Goal: Transaction & Acquisition: Purchase product/service

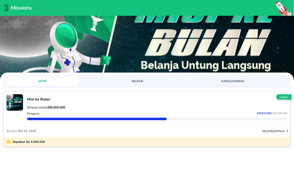
click at [4, 7] on icon "button" at bounding box center [6, 8] width 4 height 4
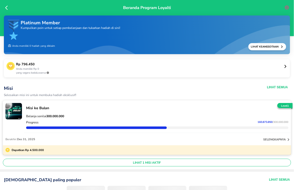
click at [6, 6] on icon at bounding box center [7, 7] width 5 height 5
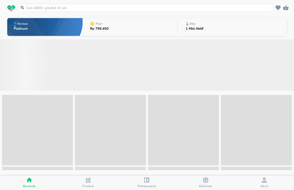
click at [56, 9] on input "text" at bounding box center [149, 7] width 247 height 5
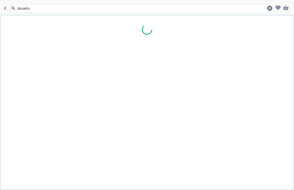
type input "decadryl"
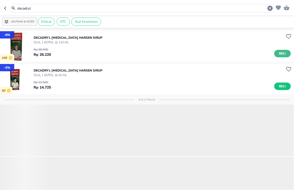
click at [280, 55] on span "Beli" at bounding box center [282, 53] width 9 height 5
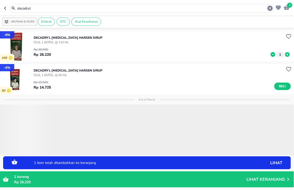
click at [285, 55] on icon at bounding box center [287, 54] width 5 height 5
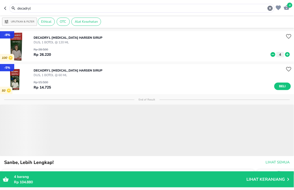
drag, startPoint x: 115, startPoint y: 9, endPoint x: 0, endPoint y: -30, distance: 121.1
click at [0, 0] on html "Halo Apotek K24 Asmawi, selamat datang! 4 decadryl Urutkan & Filter Ethical OTC…" at bounding box center [147, 0] width 294 height 0
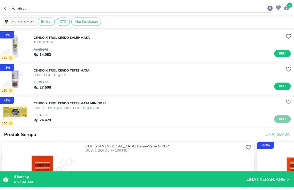
click at [279, 117] on span "Beli" at bounding box center [282, 119] width 9 height 5
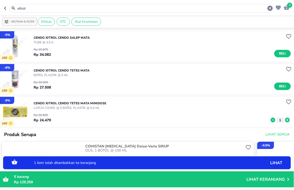
click at [285, 122] on icon at bounding box center [287, 120] width 5 height 5
click at [285, 121] on icon at bounding box center [287, 120] width 5 height 5
click at [284, 120] on icon at bounding box center [287, 120] width 7 height 6
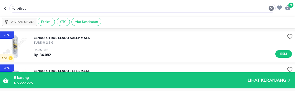
drag, startPoint x: 92, startPoint y: 7, endPoint x: -2, endPoint y: -2, distance: 94.3
click at [0, 0] on html "Halo Apotek K24 Asmawi, selamat datang! 9 xitrol Urutkan & Filter Ethical OTC A…" at bounding box center [147, 0] width 295 height 0
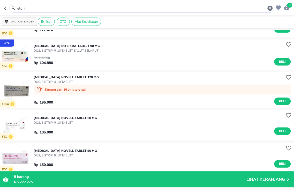
scroll to position [86, 0]
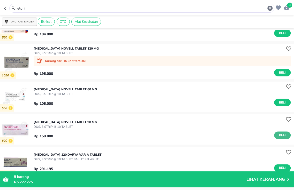
click at [278, 135] on span "Beli" at bounding box center [282, 135] width 9 height 5
drag, startPoint x: 86, startPoint y: 11, endPoint x: 0, endPoint y: 6, distance: 86.0
click at [0, 6] on header "10 etori" at bounding box center [147, 8] width 294 height 16
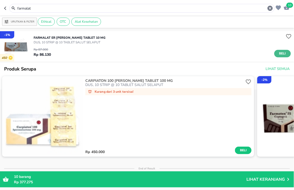
click at [279, 54] on span "Beli" at bounding box center [282, 53] width 9 height 5
drag, startPoint x: 12, startPoint y: 5, endPoint x: 0, endPoint y: -7, distance: 16.5
click at [0, 0] on html "Halo Apotek K24 Asmawi, selamat datang! 11 farmalat Urutkan & Filter Ethical OT…" at bounding box center [147, 0] width 294 height 0
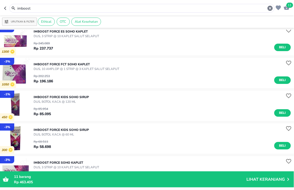
scroll to position [345, 0]
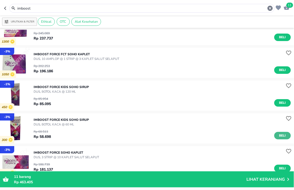
click at [278, 134] on span "Beli" at bounding box center [282, 135] width 9 height 5
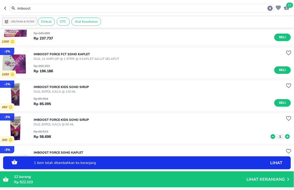
click at [285, 138] on icon at bounding box center [287, 136] width 5 height 5
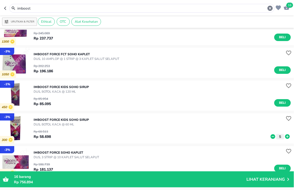
drag, startPoint x: 66, startPoint y: 6, endPoint x: 0, endPoint y: 6, distance: 65.7
click at [0, 6] on header "16 imboost" at bounding box center [147, 8] width 294 height 16
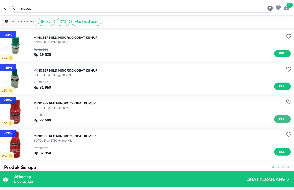
click at [278, 119] on span "Beli" at bounding box center [282, 119] width 9 height 5
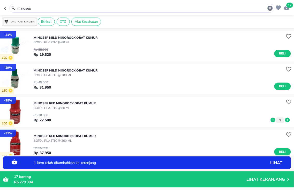
click at [284, 120] on icon at bounding box center [287, 120] width 7 height 6
drag, startPoint x: 81, startPoint y: 7, endPoint x: 0, endPoint y: -15, distance: 84.4
click at [0, 0] on html "Halo Apotek K24 Asmawi, selamat datang! 20 minosep Urutkan & Filter Ethical OTC…" at bounding box center [147, 0] width 294 height 0
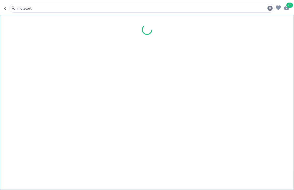
type input "molacort"
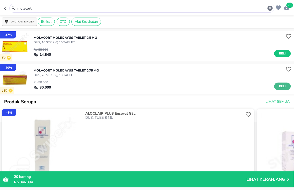
click at [278, 88] on span "Beli" at bounding box center [282, 86] width 9 height 5
click at [286, 7] on icon "button" at bounding box center [287, 7] width 6 height 5
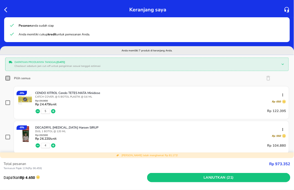
click at [8, 79] on input "Pilih semua" at bounding box center [7, 78] width 5 height 5
checkbox input "true"
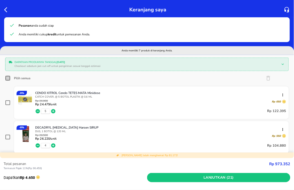
checkbox input "true"
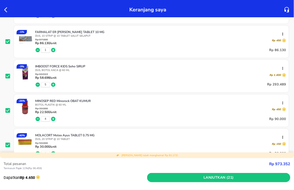
scroll to position [201, 0]
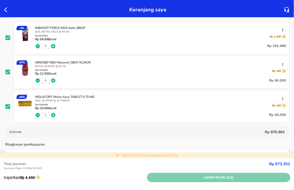
click at [208, 178] on span "Lanjutkan (21)" at bounding box center [218, 178] width 139 height 6
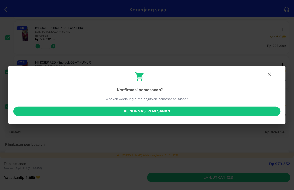
click at [104, 111] on span "Konfirmasi pemesanan" at bounding box center [147, 111] width 259 height 6
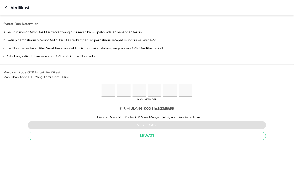
click at [114, 91] on input "Please enter OTP character 1" at bounding box center [108, 90] width 13 height 13
type input "9"
type input "3"
type input "7"
type input "9"
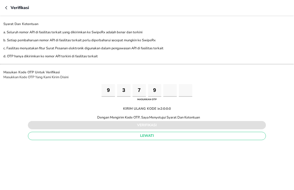
type input "5"
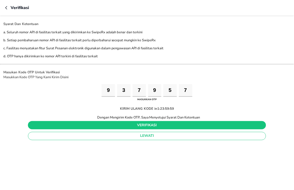
type input "7"
click at [139, 128] on button "verifikasi" at bounding box center [147, 125] width 238 height 8
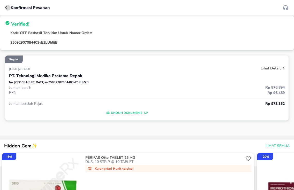
click at [7, 8] on icon "button" at bounding box center [7, 8] width 4 height 4
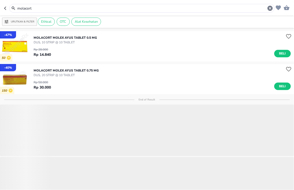
drag, startPoint x: 62, startPoint y: 7, endPoint x: 0, endPoint y: -9, distance: 64.2
click at [0, 0] on html "Halo Apotek K24 Asmawi, selamat datang! molacort Urutkan & Filter Ethical OTC A…" at bounding box center [147, 0] width 294 height 0
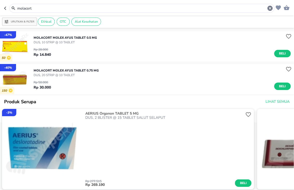
click at [162, 34] on div "MOLACORT Molex Ayus TABLET 0.5 MG DUS, 10 STRIP @ 10 TABLET Rp 28.000 Rp 14.840…" at bounding box center [164, 46] width 260 height 27
drag, startPoint x: 53, startPoint y: 8, endPoint x: 0, endPoint y: -30, distance: 65.0
click at [0, 0] on html "Halo Apotek K24 Asmawi, selamat datang! molacort Urutkan & Filter Ethical OTC A…" at bounding box center [147, 0] width 294 height 0
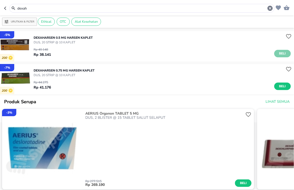
click at [278, 53] on span "Beli" at bounding box center [282, 53] width 9 height 5
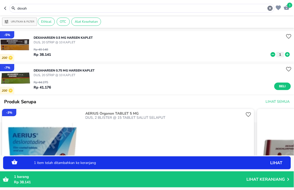
click at [284, 55] on icon at bounding box center [287, 55] width 7 height 6
drag, startPoint x: 58, startPoint y: 9, endPoint x: 0, endPoint y: -19, distance: 64.3
click at [0, 0] on html "Halo Apotek K24 Asmawi, selamat datang! 4 dexah Urutkan & Filter Ethical OTC Al…" at bounding box center [147, 0] width 294 height 0
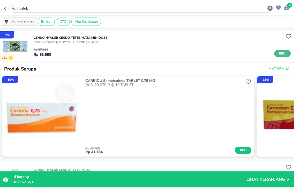
click at [278, 53] on span "Beli" at bounding box center [282, 53] width 9 height 5
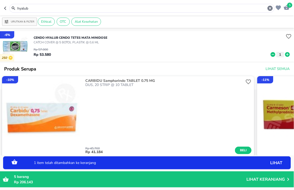
click at [285, 56] on icon at bounding box center [287, 54] width 5 height 5
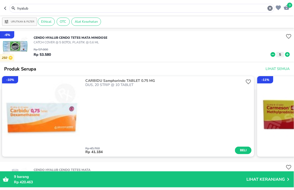
drag, startPoint x: 60, startPoint y: 7, endPoint x: 0, endPoint y: -9, distance: 61.8
click at [0, 0] on html "Halo Apotek K24 Asmawi, selamat datang! 9 hyalub Urutkan & Filter Ethical OTC A…" at bounding box center [147, 0] width 294 height 0
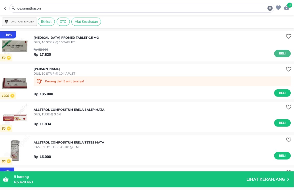
click at [283, 55] on button "Beli" at bounding box center [282, 54] width 17 height 8
drag, startPoint x: 92, startPoint y: 9, endPoint x: 0, endPoint y: -30, distance: 100.3
click at [0, 0] on html "Halo Apotek K24 Asmawi, selamat datang! 10 dexamethason Urutkan & Filter Ethica…" at bounding box center [147, 0] width 294 height 0
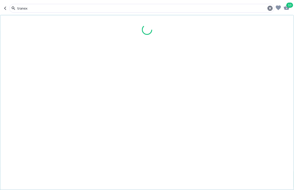
type input "tranex"
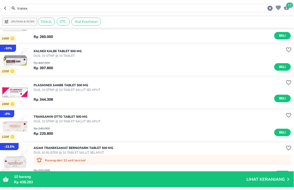
scroll to position [86, 0]
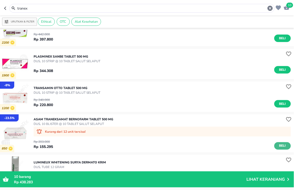
click at [274, 149] on button "Beli" at bounding box center [282, 147] width 17 height 8
click at [289, 4] on span "11" at bounding box center [290, 5] width 7 height 5
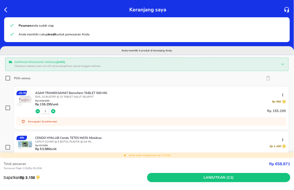
click at [9, 77] on input "Pilih semua" at bounding box center [7, 78] width 5 height 5
checkbox input "true"
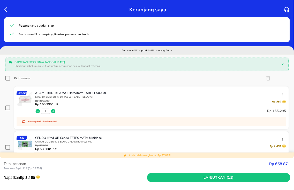
checkbox input "true"
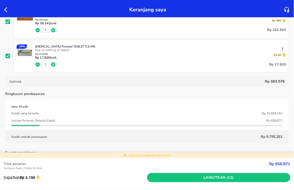
scroll to position [201, 0]
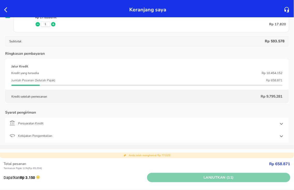
click at [190, 177] on span "Lanjutkan (11)" at bounding box center [218, 178] width 139 height 6
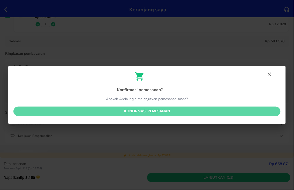
click at [146, 112] on span "Konfirmasi pemesanan" at bounding box center [147, 111] width 259 height 6
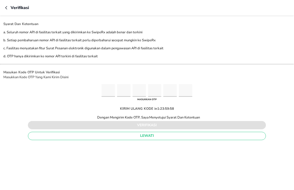
click at [104, 88] on input "Please enter OTP character 1" at bounding box center [108, 90] width 13 height 13
type input "7"
type input "1"
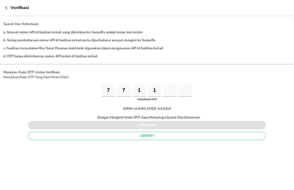
type input "6"
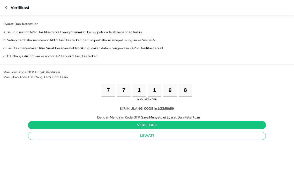
type input "8"
click at [132, 122] on span "verifikasi" at bounding box center [147, 125] width 230 height 6
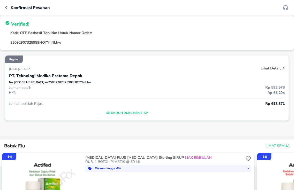
click at [7, 8] on icon "button" at bounding box center [7, 8] width 4 height 4
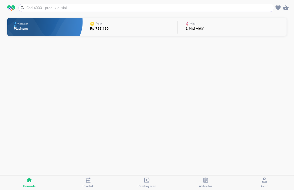
click at [210, 182] on div "Aktivitas" at bounding box center [206, 183] width 14 height 11
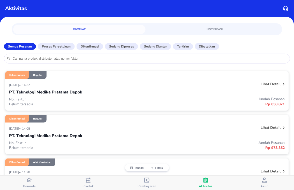
click at [32, 184] on div "Beranda" at bounding box center [29, 183] width 13 height 11
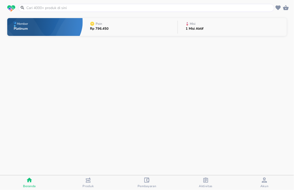
click at [193, 25] on div "Misi" at bounding box center [193, 23] width 8 height 5
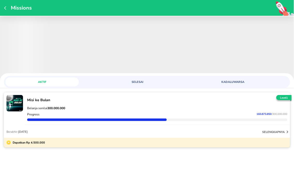
click at [138, 84] on span "SELESAI" at bounding box center [137, 82] width 67 height 4
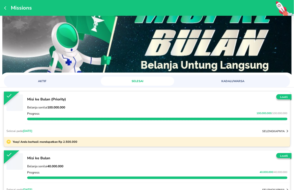
click at [45, 78] on button "AKTIF" at bounding box center [41, 81] width 73 height 9
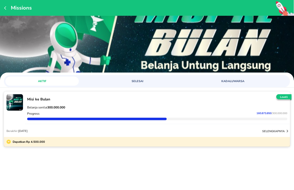
click at [279, 112] on span "/ 300.000.000" at bounding box center [280, 114] width 16 height 4
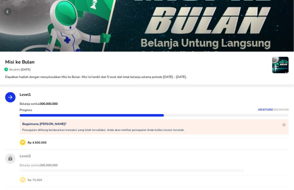
click at [9, 12] on circle "button" at bounding box center [8, 12] width 8 height 8
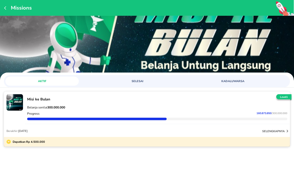
click at [242, 118] on div at bounding box center [157, 119] width 260 height 3
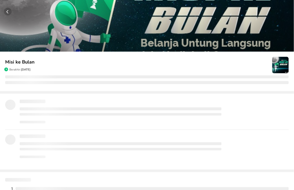
click at [242, 118] on div "‌" at bounding box center [154, 116] width 269 height 6
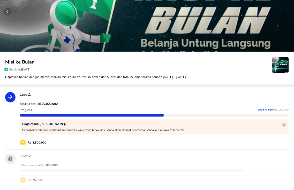
click at [180, 110] on div "Progress 160.873.850 / 300.000.000" at bounding box center [154, 110] width 271 height 6
click at [176, 120] on div "Bagaimana Cara Kerja Misi? Pencapaian dihitung berdasarkan transaksi yang telah…" at bounding box center [154, 126] width 269 height 15
click at [66, 130] on p "Pencapaian dihitung berdasarkan transaksi yang telah tervalidasi. Anda akan mel…" at bounding box center [103, 130] width 162 height 4
click at [6, 10] on circle "button" at bounding box center [8, 12] width 8 height 8
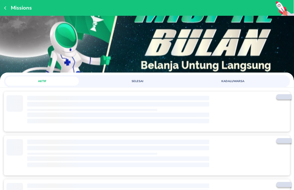
click at [6, 9] on icon "button" at bounding box center [5, 7] width 2 height 3
